Goal: Entertainment & Leisure: Consume media (video, audio)

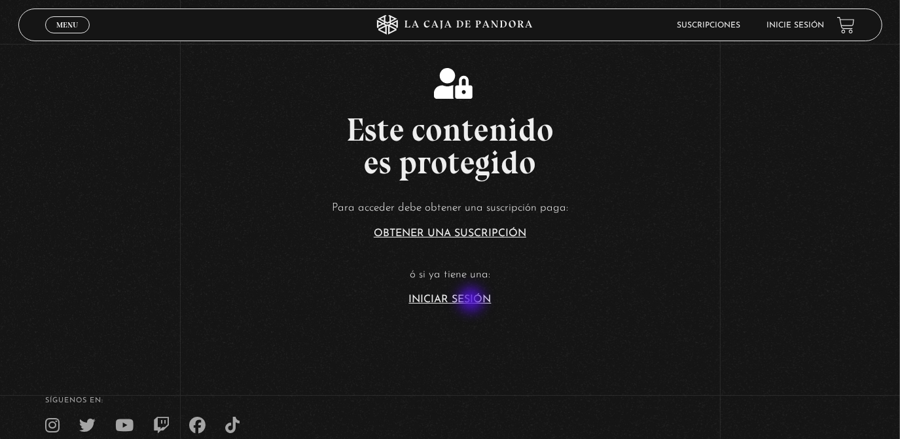
click at [473, 301] on link "Iniciar Sesión" at bounding box center [450, 300] width 82 height 10
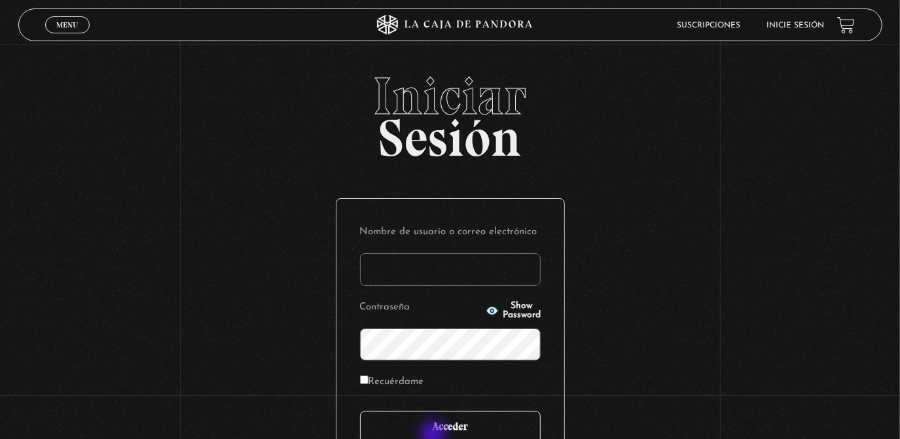
type input "rebe_sanchez28@hotmail.com"
click at [435, 435] on input "Acceder" at bounding box center [450, 427] width 181 height 33
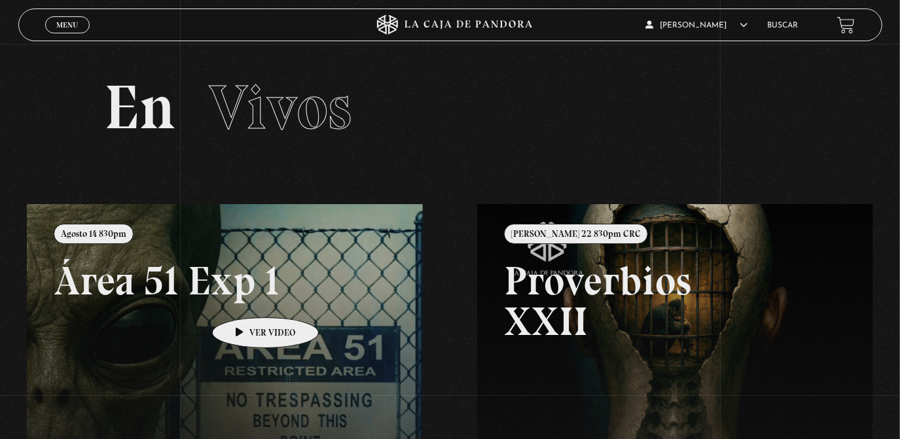
click at [245, 298] on link at bounding box center [477, 423] width 900 height 439
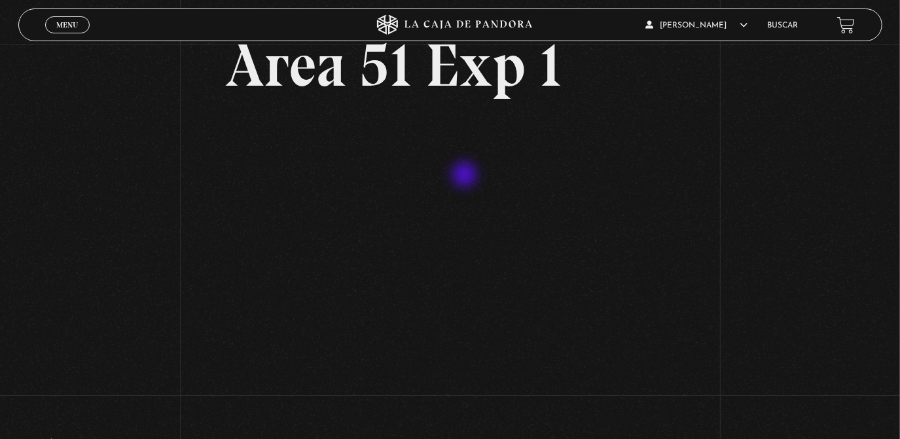
scroll to position [79, 0]
click at [79, 30] on link "Menu Cerrar" at bounding box center [67, 24] width 45 height 17
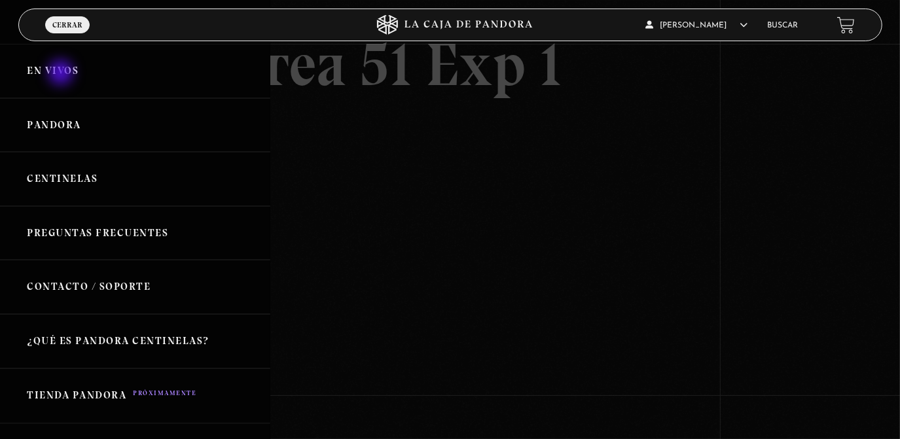
click at [62, 74] on link "En vivos" at bounding box center [135, 71] width 270 height 54
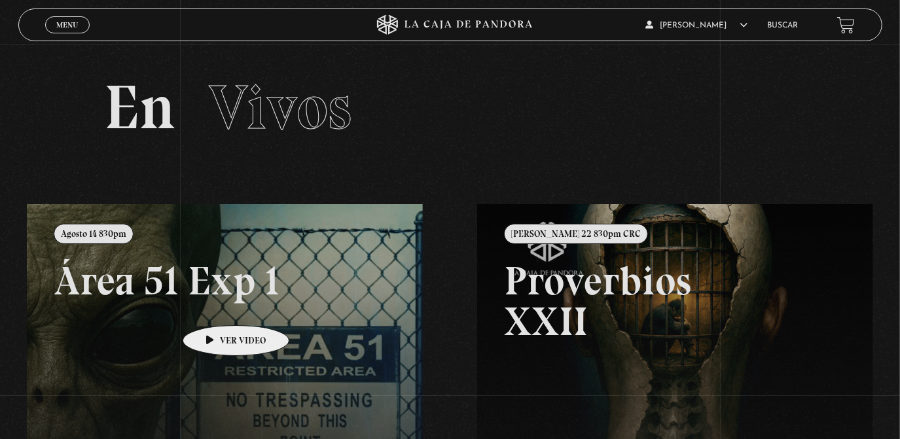
click at [215, 306] on link at bounding box center [477, 423] width 900 height 439
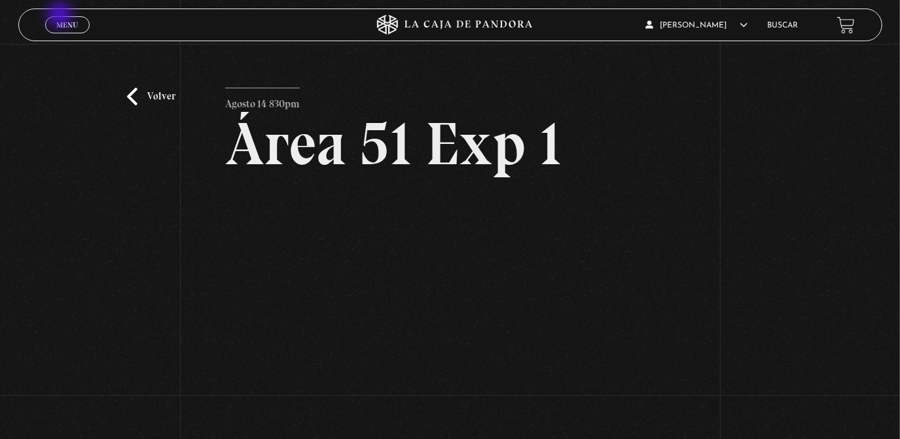
click at [61, 16] on link "Menu Cerrar" at bounding box center [67, 24] width 45 height 17
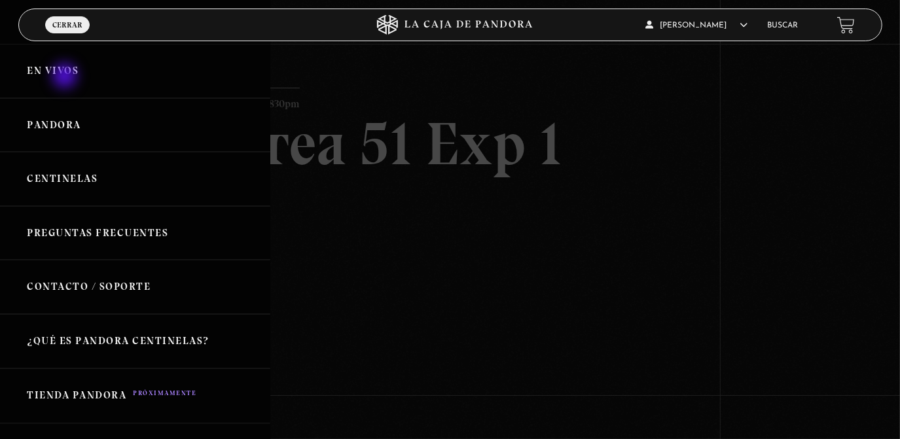
click at [66, 77] on link "En vivos" at bounding box center [135, 71] width 270 height 54
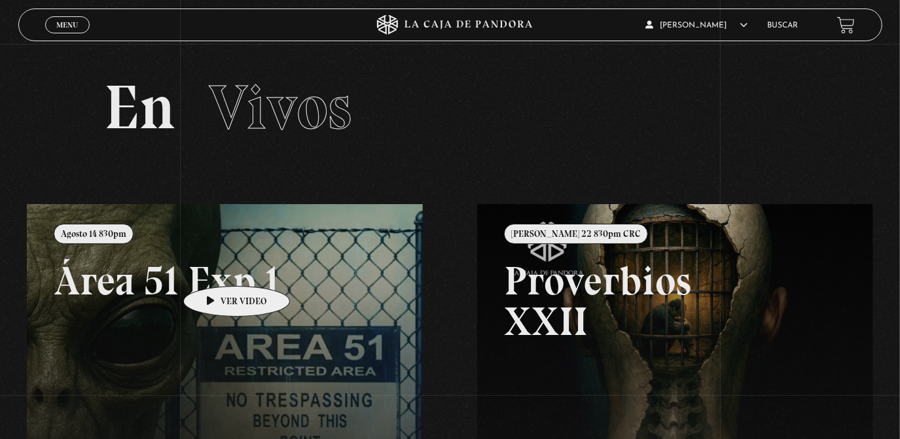
click at [216, 266] on link at bounding box center [477, 423] width 900 height 439
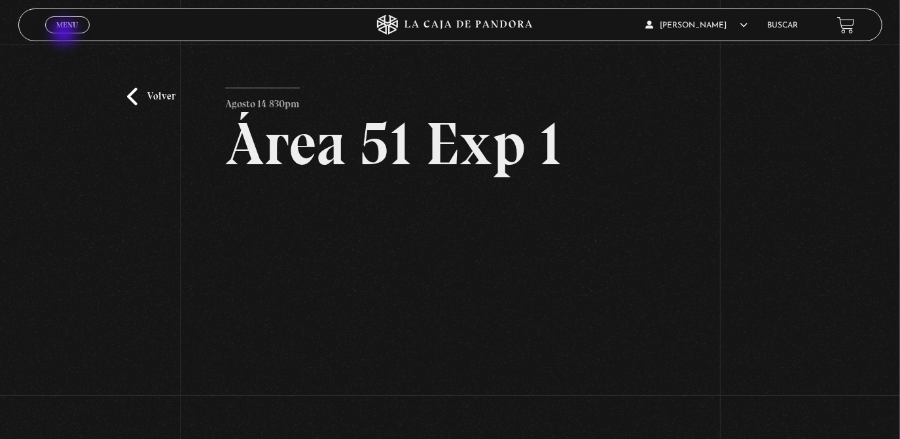
click at [65, 34] on div "Menu Cerrar" at bounding box center [180, 24] width 270 height 31
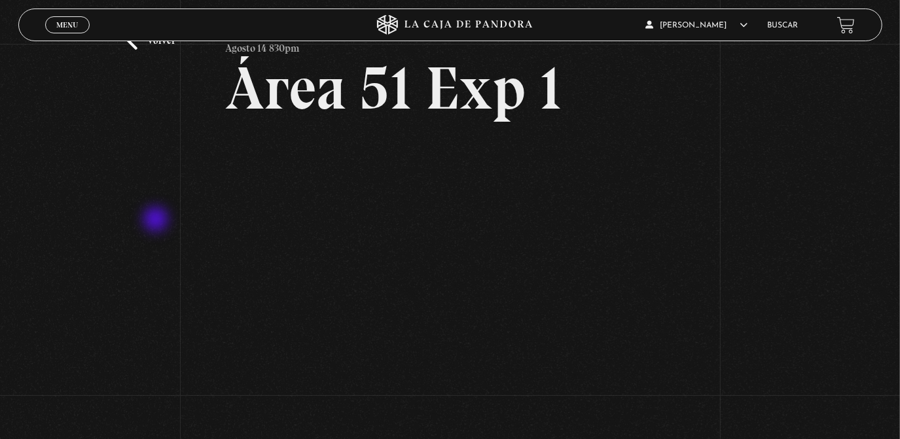
scroll to position [110, 0]
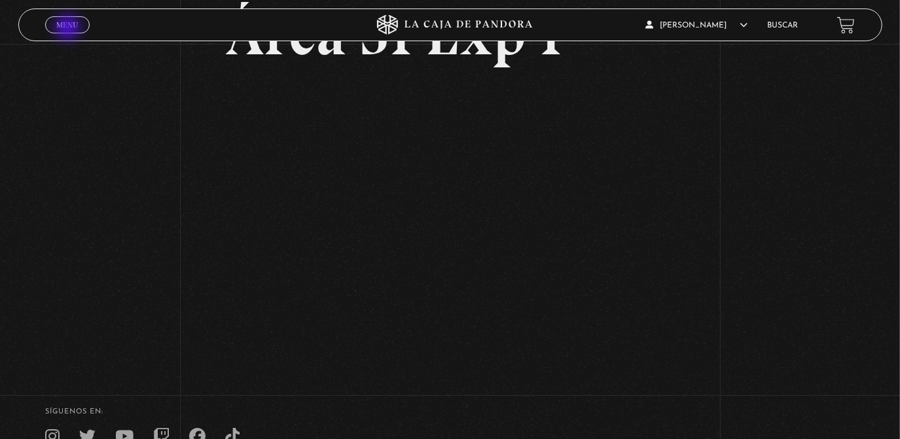
click at [69, 29] on span "Menu" at bounding box center [67, 25] width 22 height 8
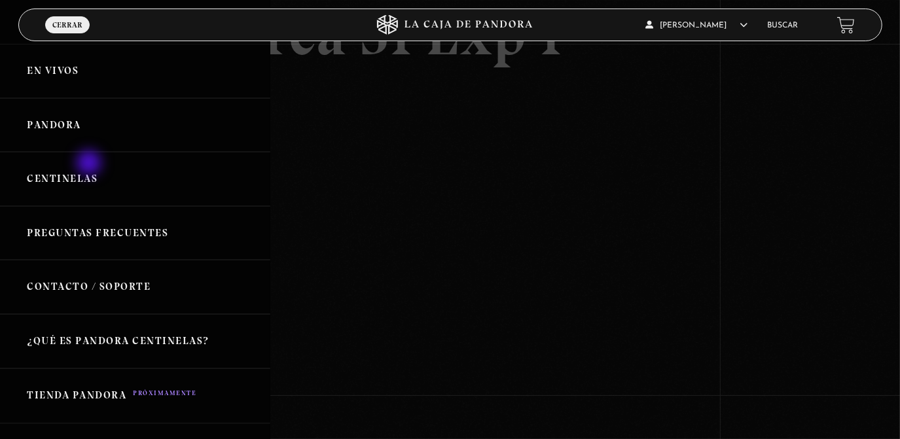
click at [90, 164] on link "Centinelas" at bounding box center [135, 179] width 270 height 54
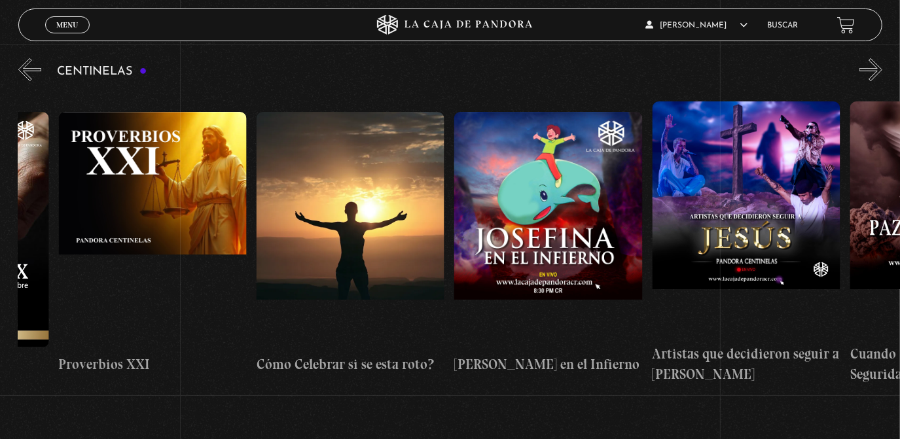
scroll to position [0, 4515]
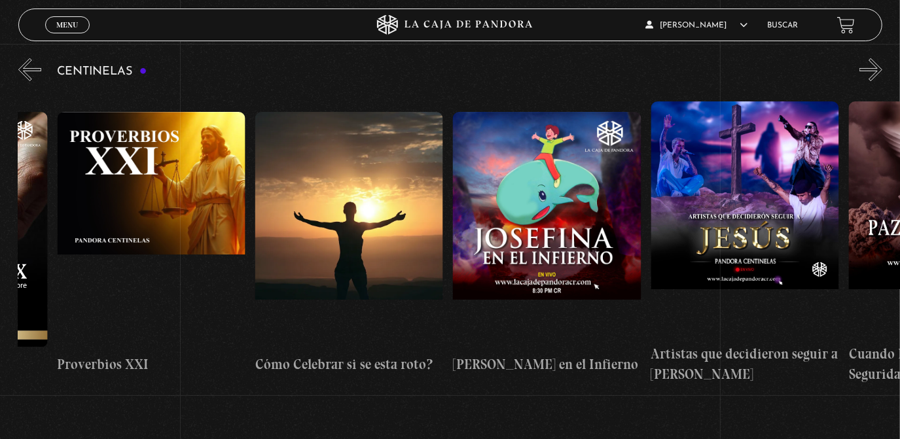
click at [756, 185] on figure at bounding box center [745, 219] width 188 height 236
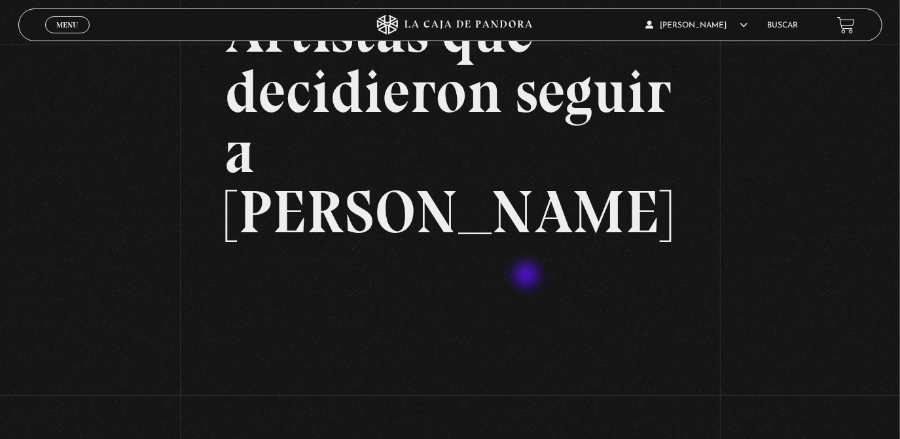
scroll to position [117, 0]
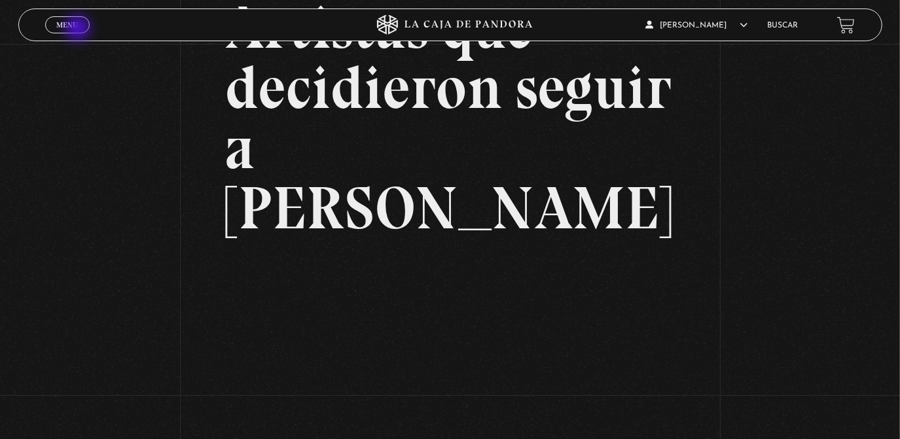
click at [79, 29] on link "Menu Cerrar" at bounding box center [67, 24] width 45 height 17
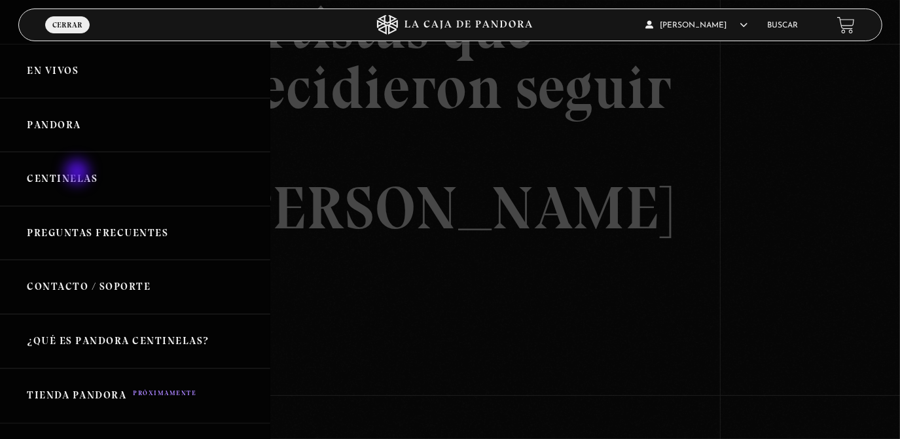
click at [79, 173] on link "Centinelas" at bounding box center [135, 179] width 270 height 54
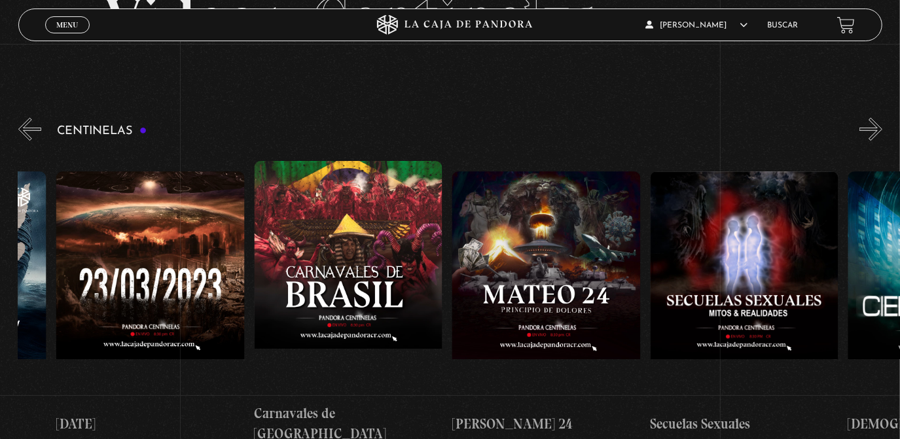
scroll to position [0, 8081]
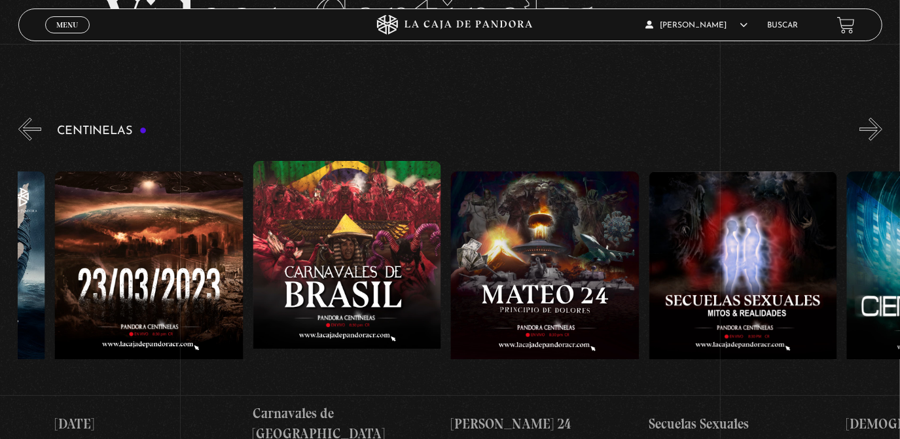
click at [579, 260] on figure at bounding box center [545, 290] width 188 height 236
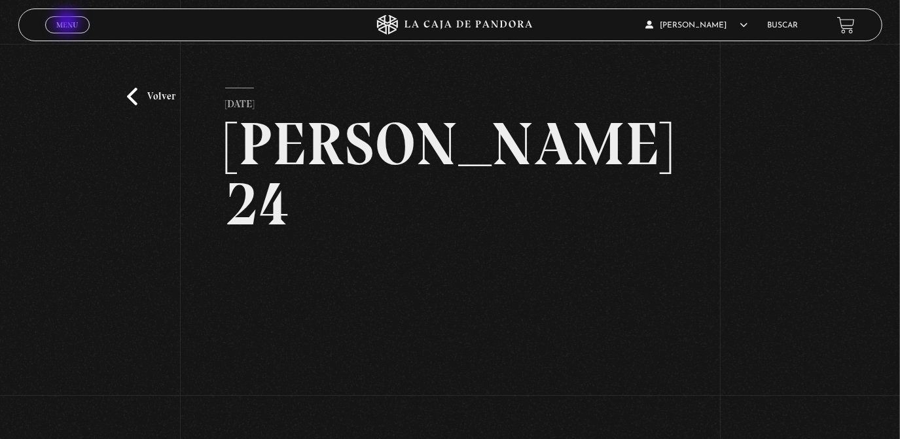
click at [68, 23] on span "Menu" at bounding box center [67, 25] width 22 height 8
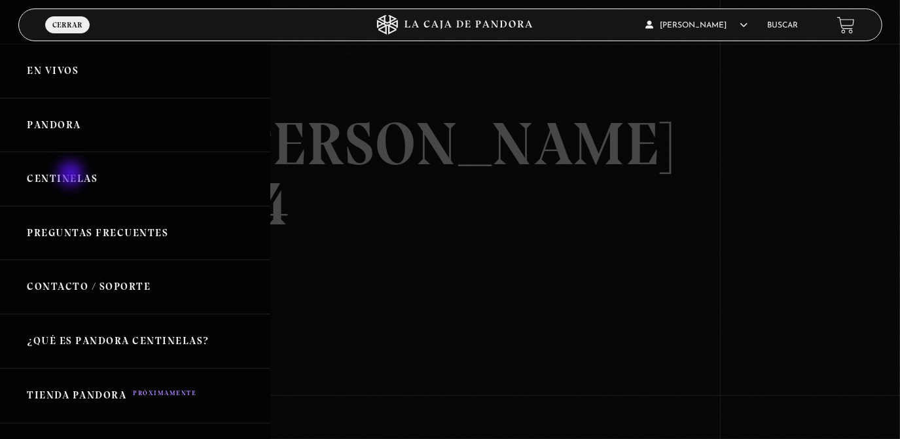
click at [72, 175] on link "Centinelas" at bounding box center [135, 179] width 270 height 54
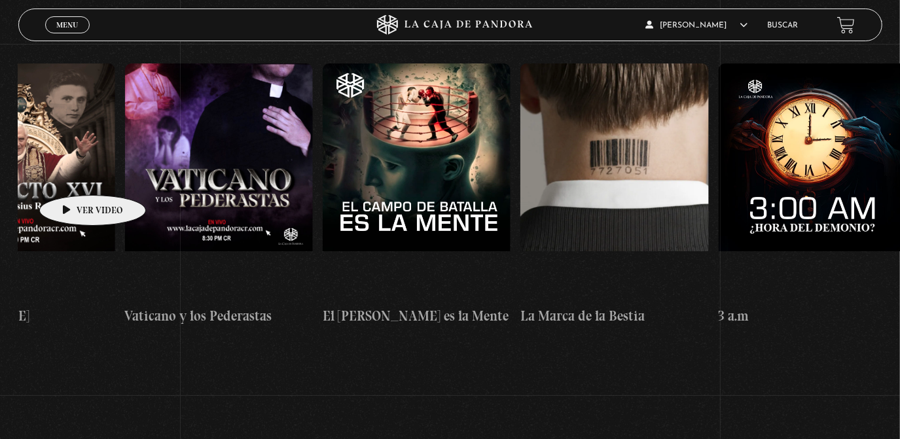
scroll to position [0, 17110]
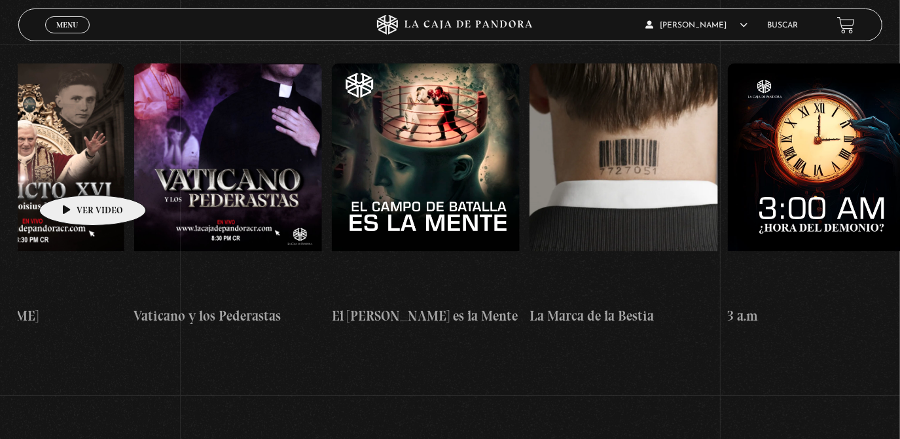
click at [788, 188] on figure at bounding box center [822, 182] width 188 height 236
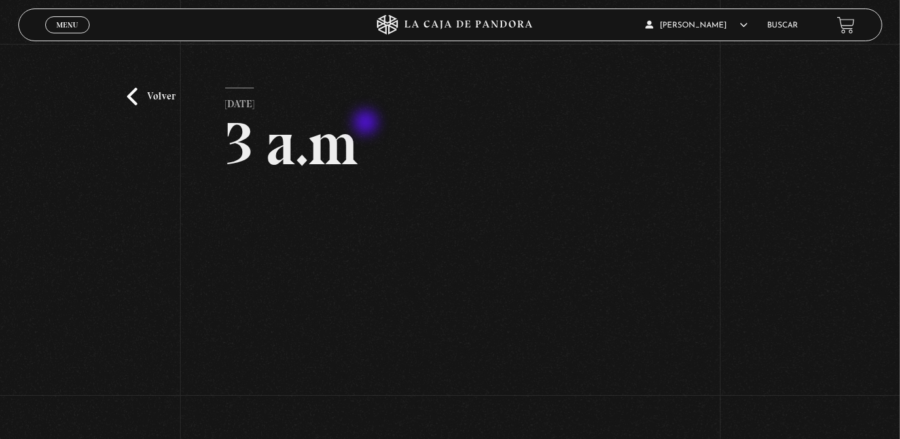
click at [5, 260] on div "Volver 16 septiembre, 2021 3 a.m WhatsApp Twitter Messenger Email" at bounding box center [450, 275] width 900 height 463
